Goal: Information Seeking & Learning: Check status

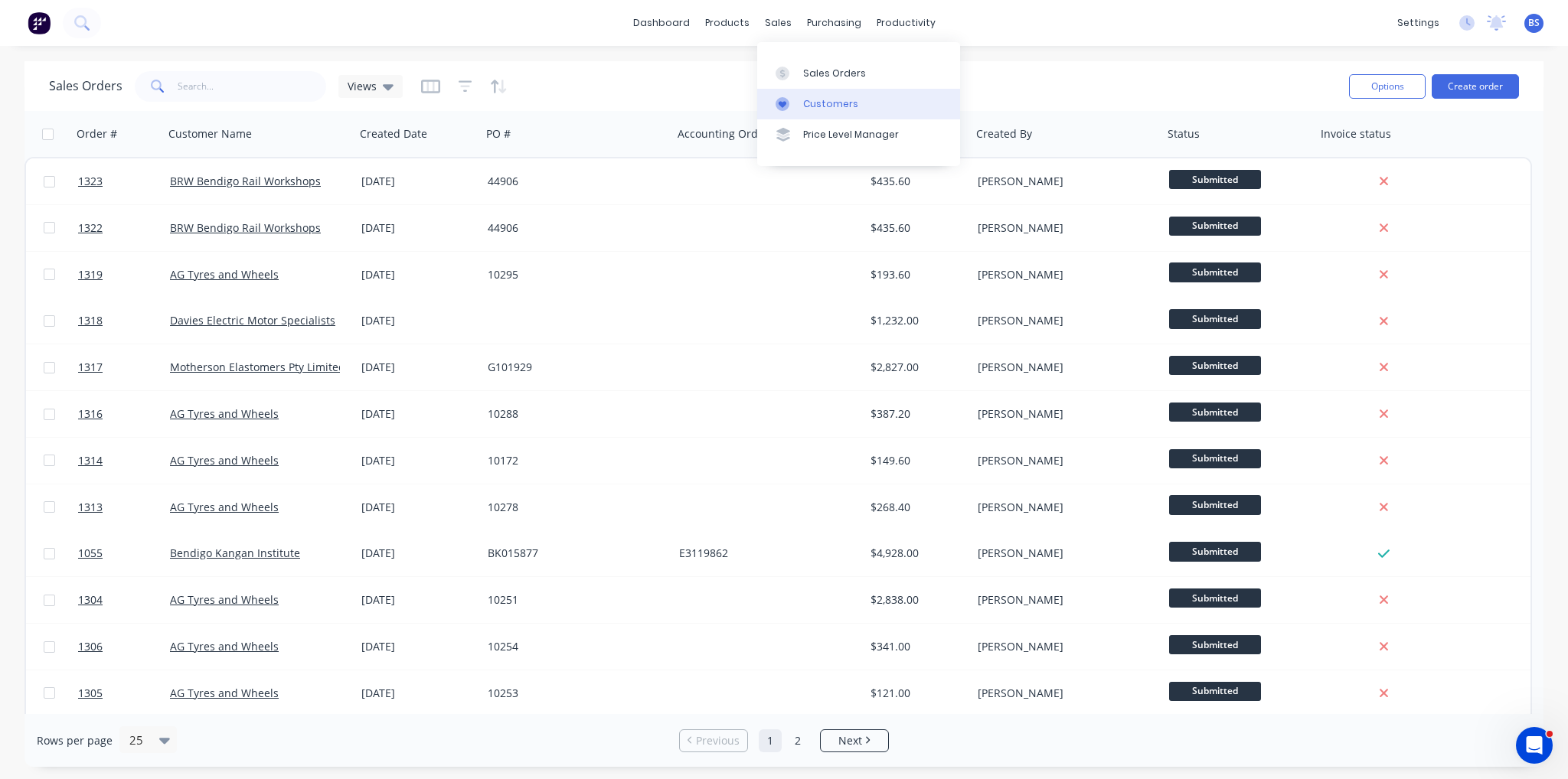
click at [827, 97] on div "Customers" at bounding box center [830, 104] width 55 height 14
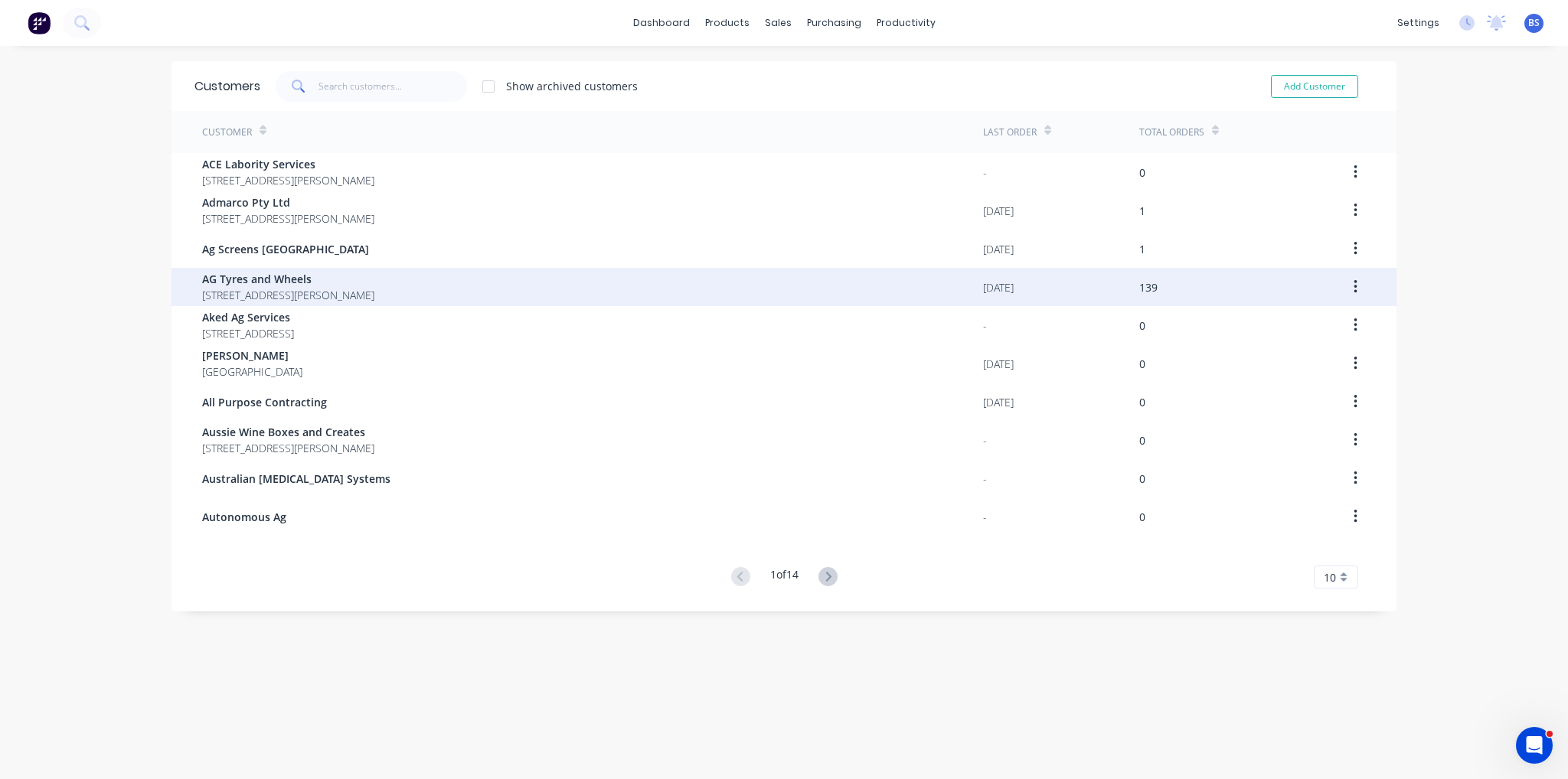
click at [259, 296] on span "[STREET_ADDRESS][PERSON_NAME]" at bounding box center [288, 295] width 172 height 16
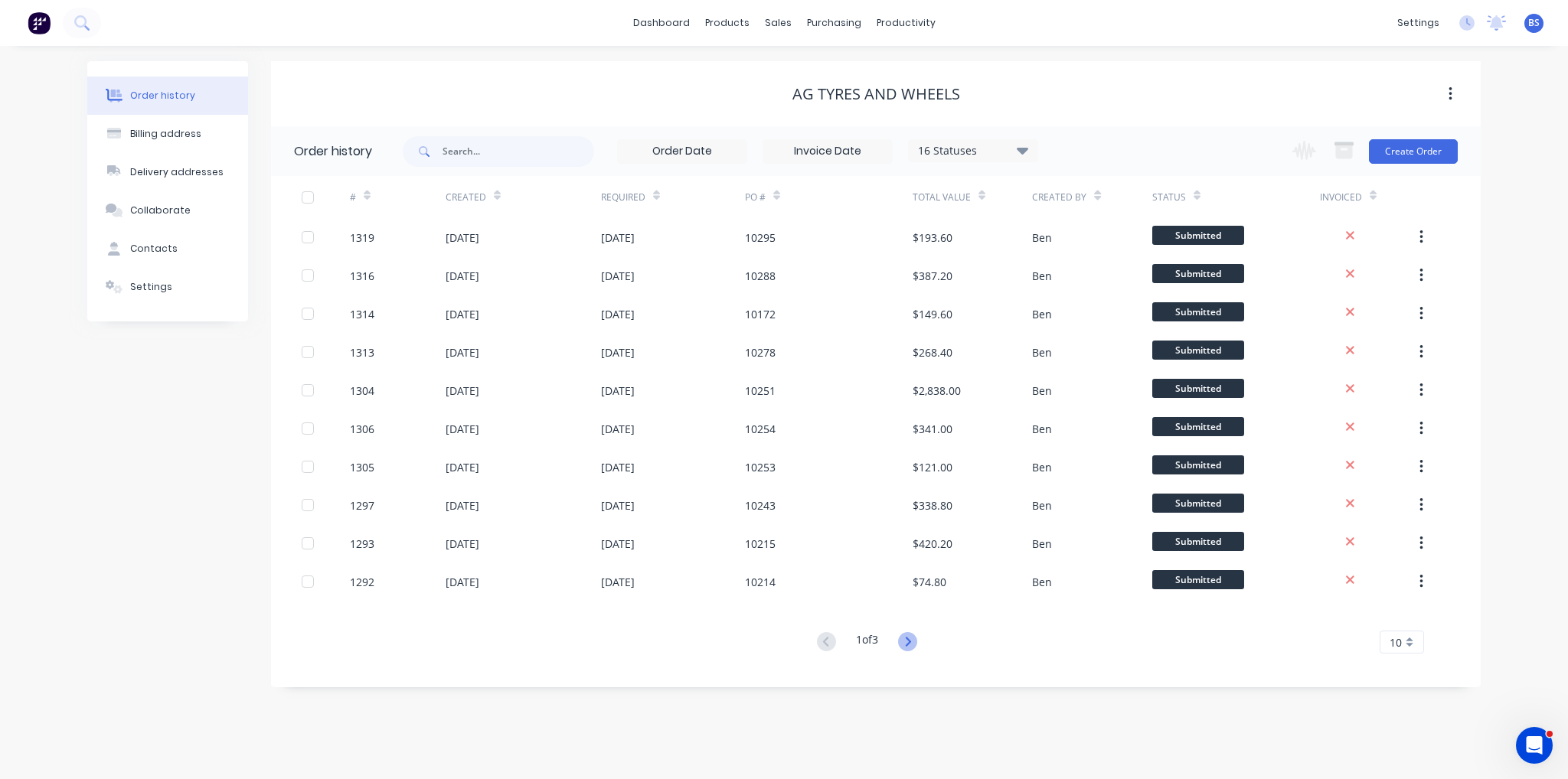
click at [914, 643] on icon at bounding box center [907, 642] width 19 height 19
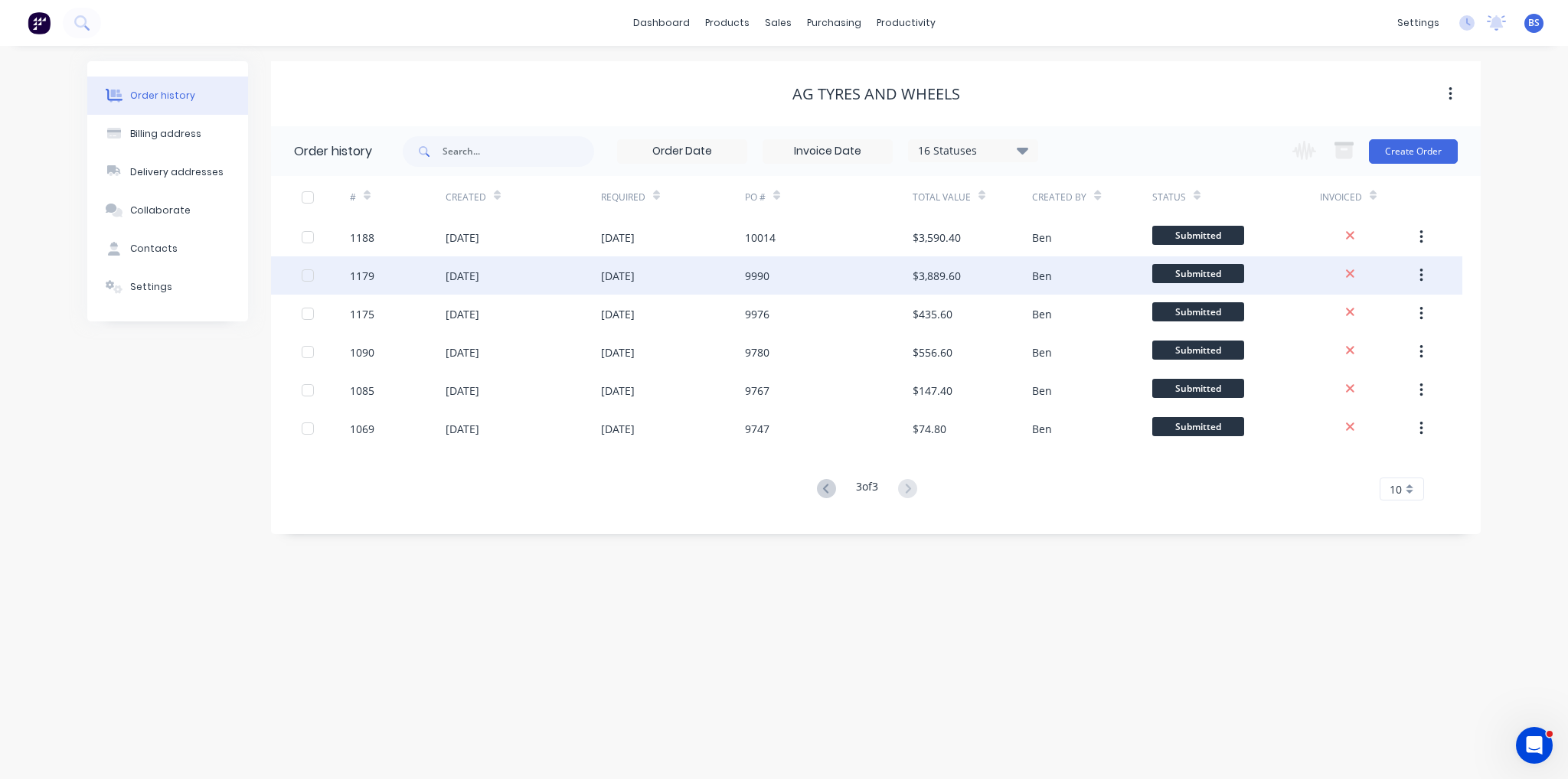
click at [786, 279] on div "9990" at bounding box center [828, 275] width 168 height 38
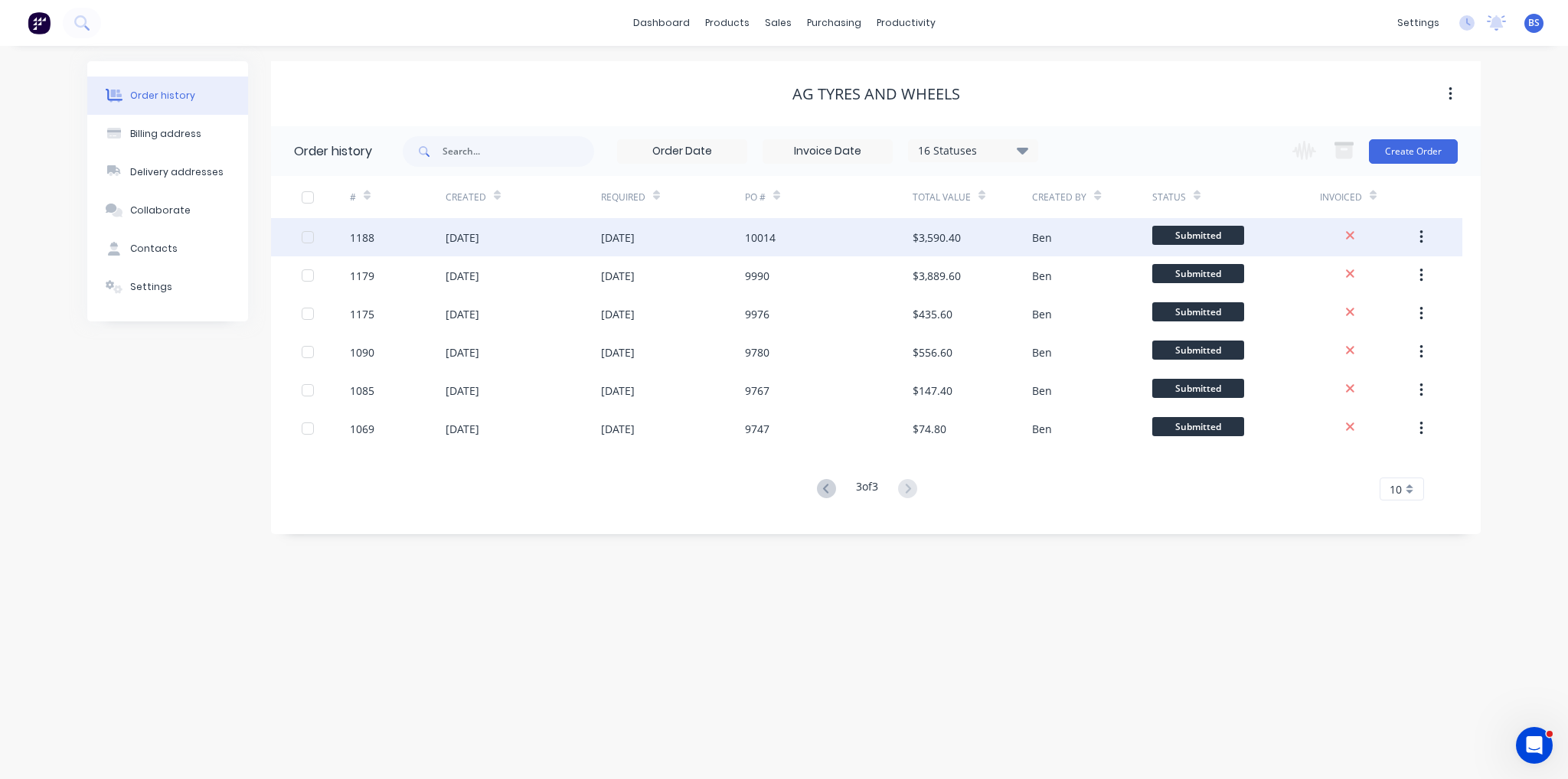
click at [683, 246] on div "[DATE]" at bounding box center [673, 237] width 144 height 38
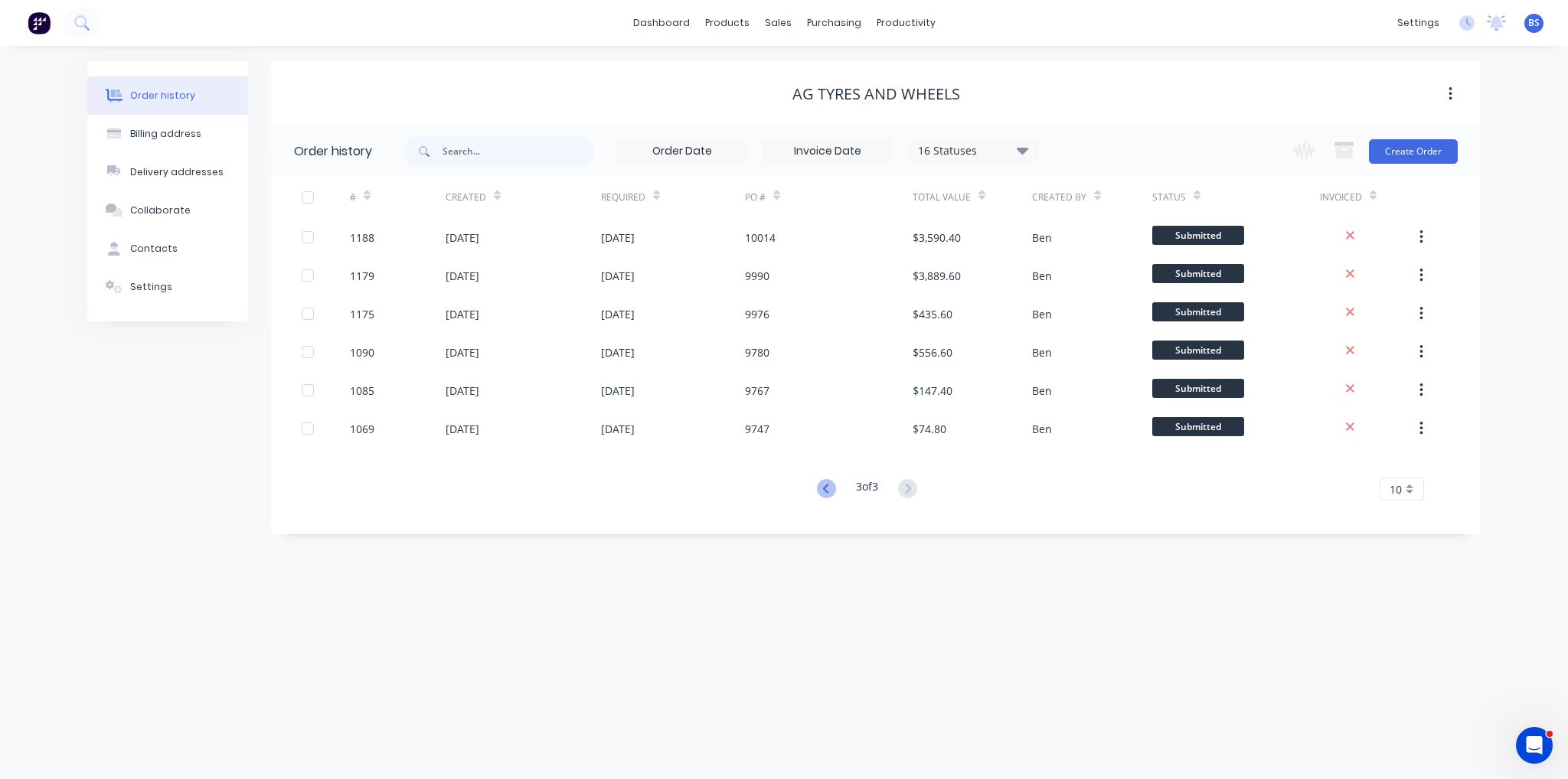
click at [817, 493] on icon at bounding box center [826, 489] width 19 height 19
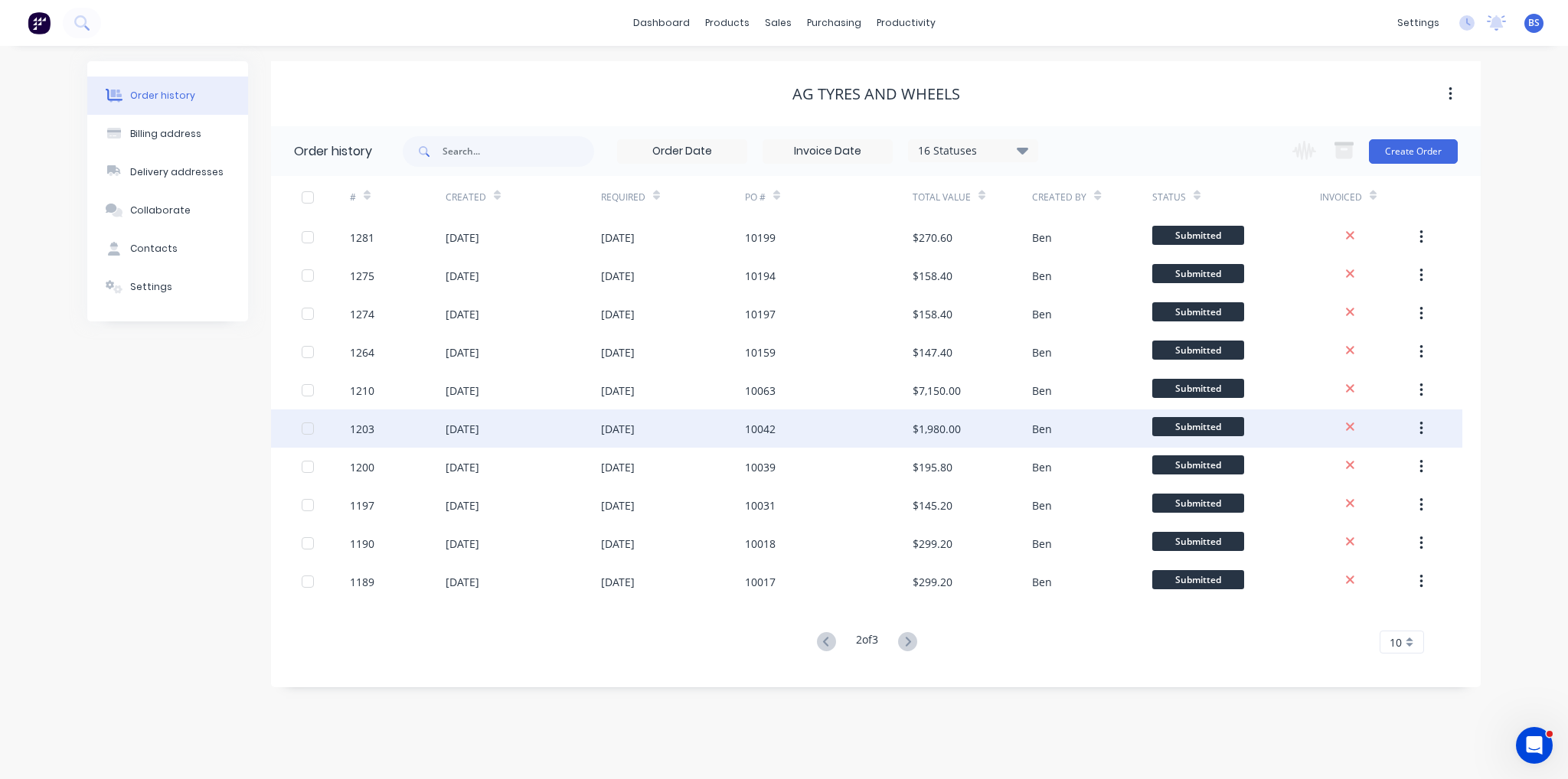
click at [819, 434] on div "10042" at bounding box center [828, 428] width 168 height 38
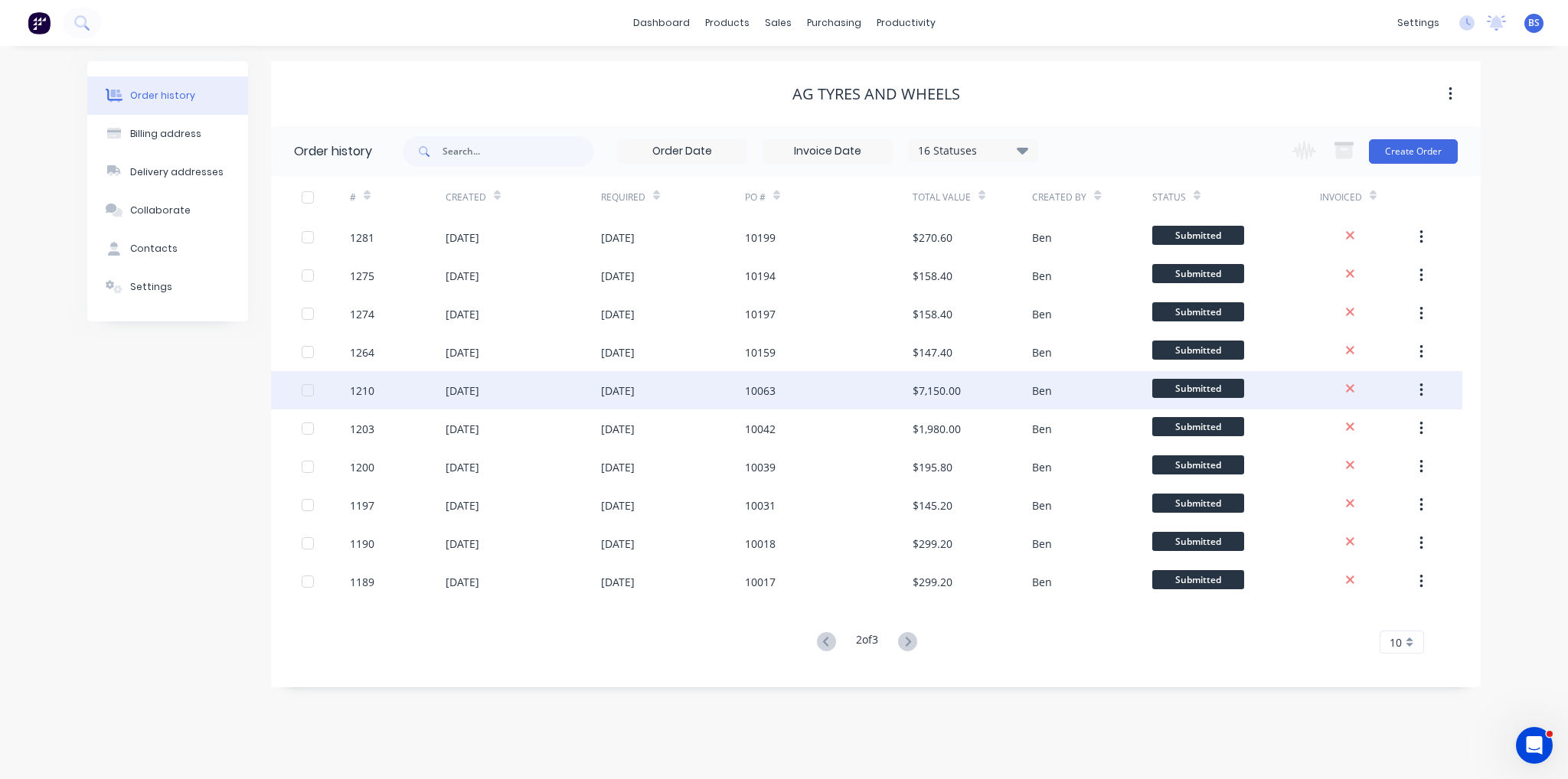
click at [804, 396] on div "10063" at bounding box center [828, 390] width 168 height 38
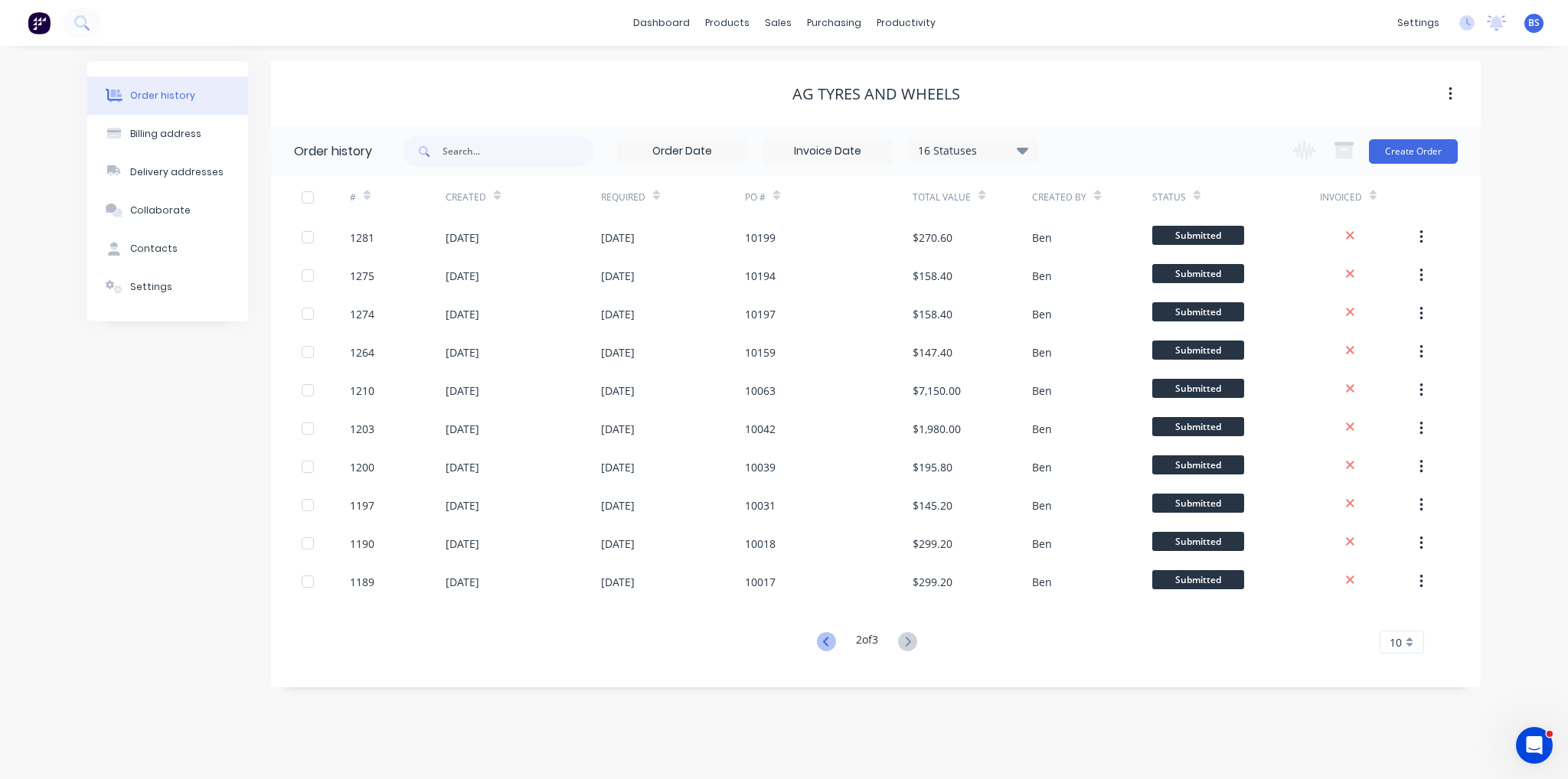
click at [823, 642] on icon at bounding box center [825, 641] width 5 height 9
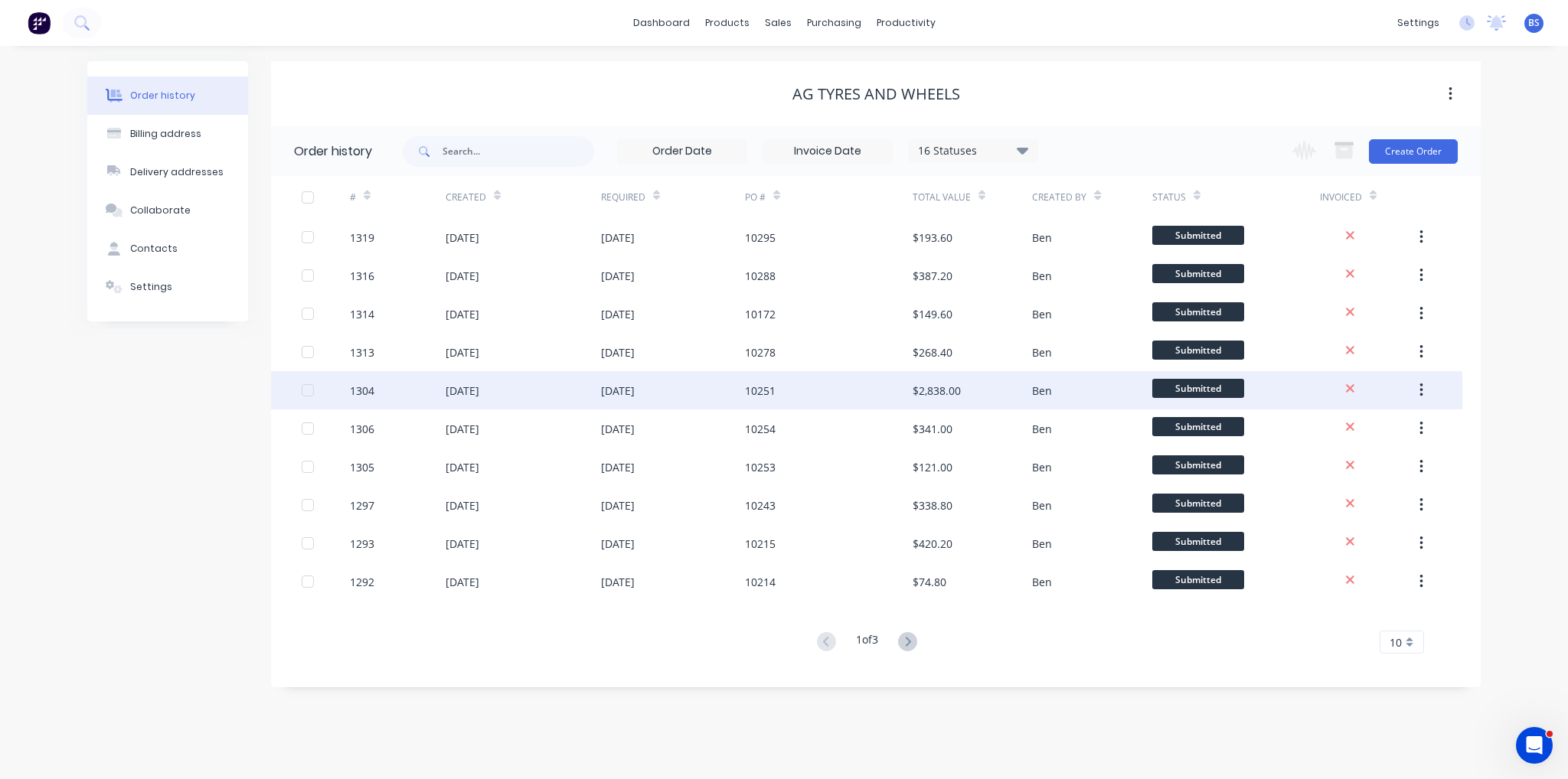
click at [834, 399] on div "10251" at bounding box center [828, 390] width 168 height 38
